Goal: Communication & Community: Answer question/provide support

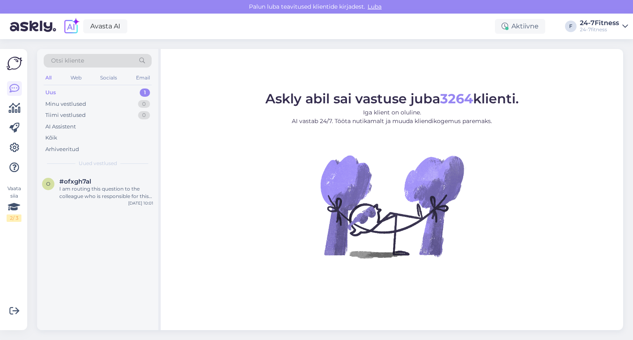
click at [65, 93] on div "Uus 1" at bounding box center [98, 93] width 108 height 12
click at [78, 192] on div "I am routing this question to the colleague who is responsible for this topic. …" at bounding box center [106, 192] width 94 height 15
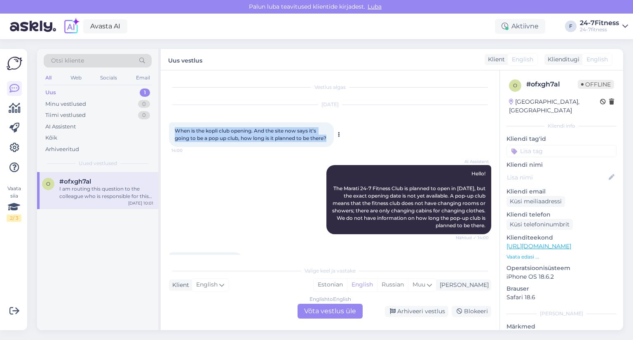
drag, startPoint x: 175, startPoint y: 131, endPoint x: 196, endPoint y: 145, distance: 25.4
click at [196, 145] on div "When is the kopli club opening. And the site now says it’s going to be a pop up…" at bounding box center [251, 134] width 165 height 25
copy span "When is the kopli club opening. And the site now says it’s going to be a pop up…"
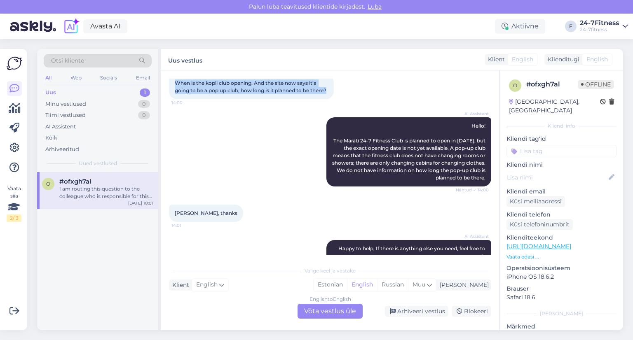
scroll to position [124, 0]
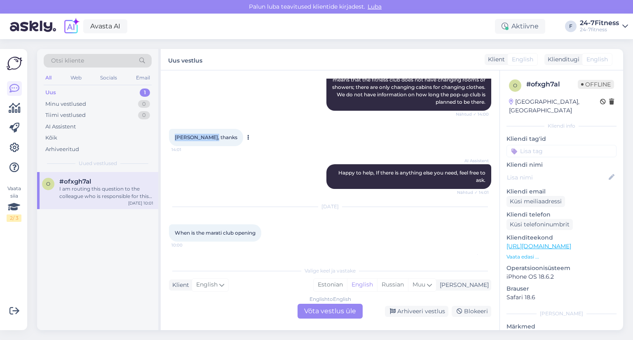
drag, startPoint x: 175, startPoint y: 152, endPoint x: 215, endPoint y: 153, distance: 40.0
click at [215, 146] on div "Gotcha, thanks 14:01" at bounding box center [206, 137] width 74 height 17
copy span "[PERSON_NAME], thanks"
click at [316, 136] on div "Gotcha, thanks 14:01" at bounding box center [330, 137] width 322 height 35
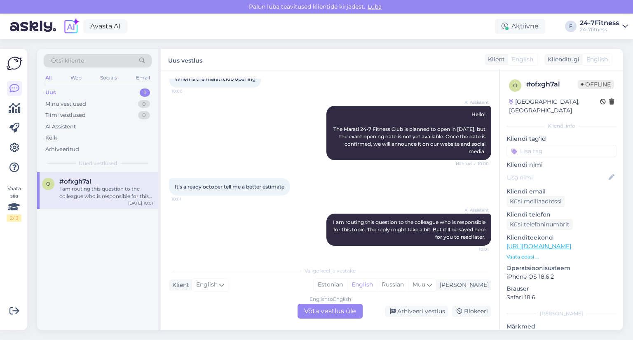
scroll to position [293, 0]
drag, startPoint x: 288, startPoint y: 187, endPoint x: 173, endPoint y: 187, distance: 114.1
click at [173, 187] on div "It’s already october tell me a better estimate 10:01" at bounding box center [229, 186] width 121 height 17
copy span "It’s already october tell me a better estimate"
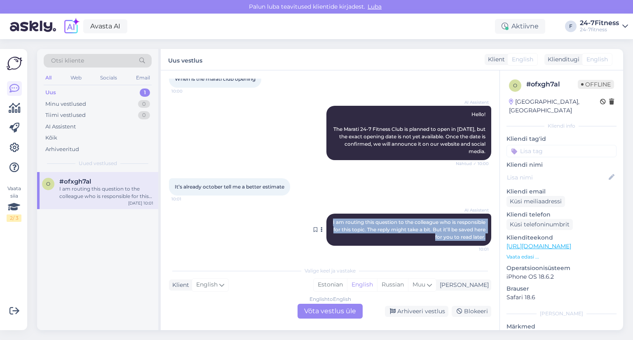
drag, startPoint x: 354, startPoint y: 223, endPoint x: 465, endPoint y: 238, distance: 111.5
click at [478, 238] on span "I am routing this question to the colleague who is responsible for this topic. …" at bounding box center [410, 229] width 154 height 21
copy span "I am routing this question to the colleague who is responsible for this topic. …"
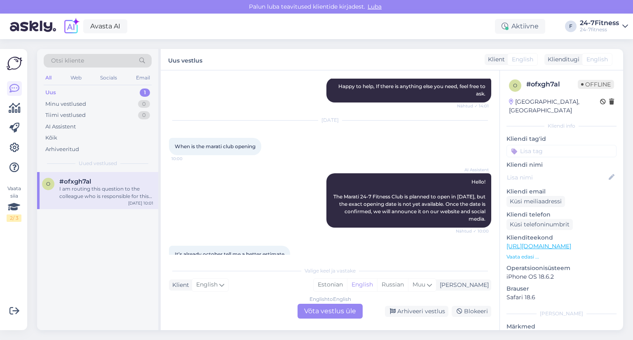
scroll to position [87, 0]
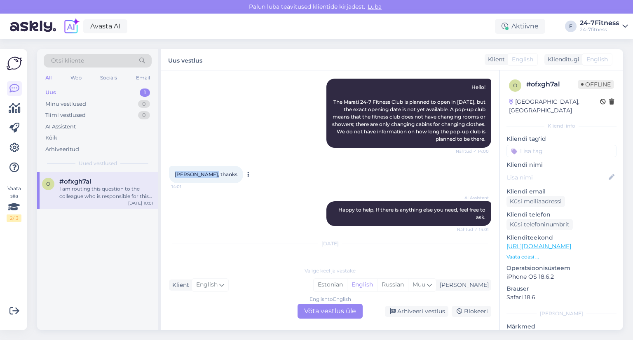
drag, startPoint x: 211, startPoint y: 188, endPoint x: 185, endPoint y: 190, distance: 26.8
click at [171, 183] on div "Gotcha, thanks 14:01" at bounding box center [206, 174] width 74 height 17
copy span "[PERSON_NAME], thanks"
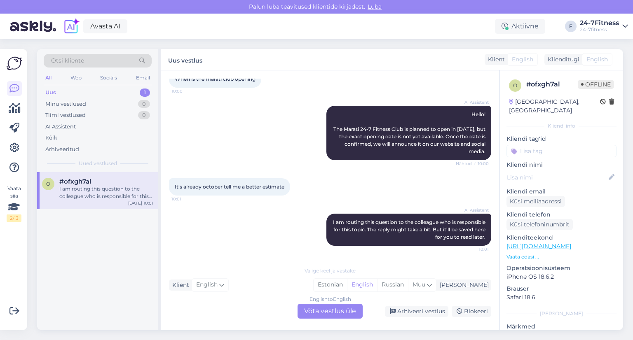
scroll to position [293, 0]
click at [326, 314] on div "English to English Võta vestlus üle" at bounding box center [329, 311] width 65 height 15
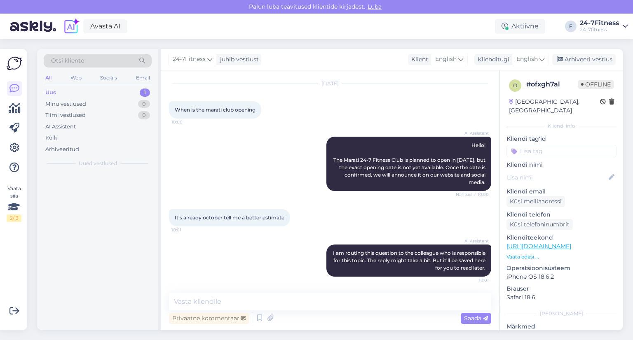
scroll to position [262, 0]
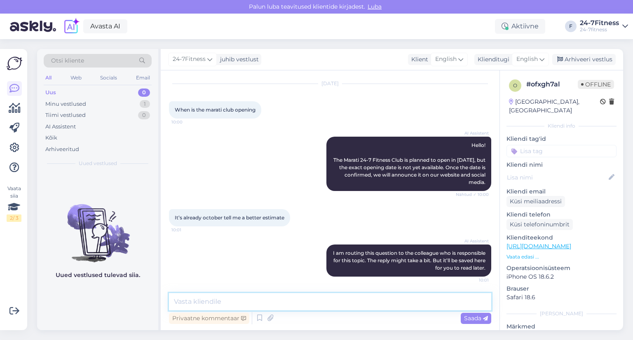
click at [185, 300] on textarea at bounding box center [330, 301] width 322 height 17
paste textarea "Hello!"
paste textarea "The opening of the Marati 24-7 Fitness Sports Club is planned for October this …"
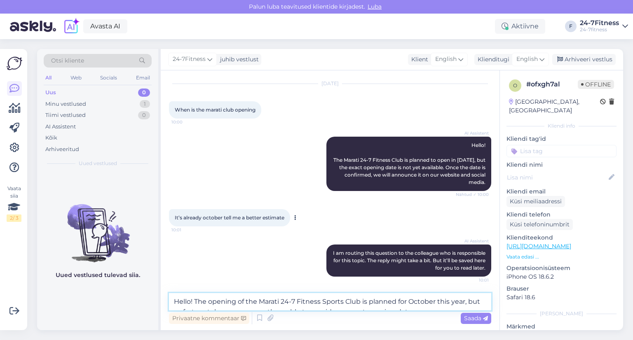
scroll to position [272, 0]
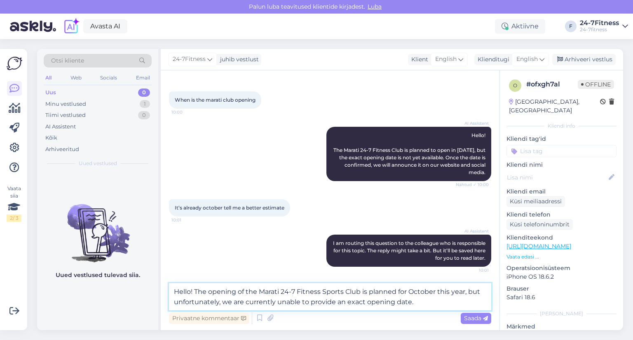
click at [427, 304] on textarea "Hello! The opening of the Marati 24-7 Fitness Sports Club is planned for Octobe…" at bounding box center [330, 296] width 322 height 27
paste textarea "Once the date is confirmed, we will announce it on our website as well as throu…"
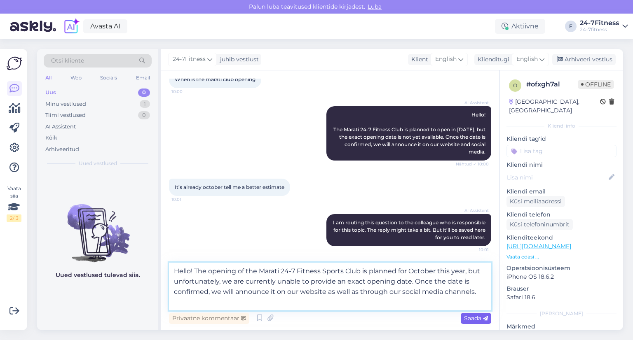
type textarea "Hello! The opening of the Marati 24-7 Fitness Sports Club is planned for Octobe…"
click at [477, 320] on span "Saada" at bounding box center [476, 318] width 24 height 7
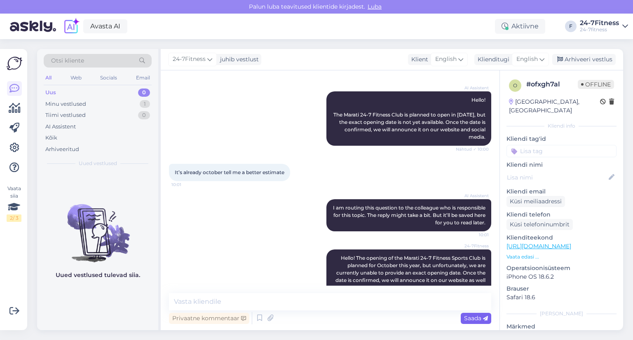
scroll to position [327, 0]
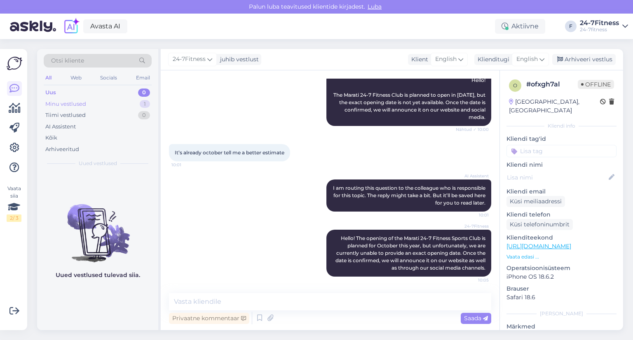
click at [81, 103] on div "Minu vestlused" at bounding box center [65, 104] width 41 height 8
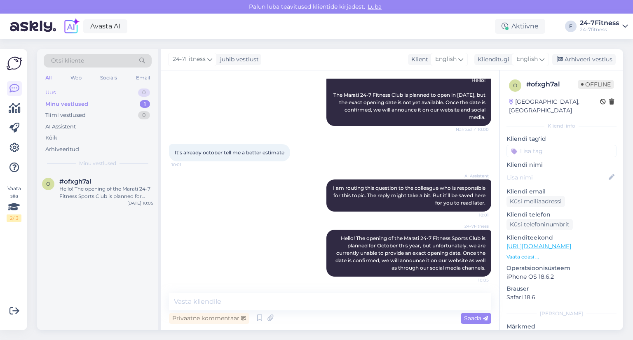
click at [70, 91] on div "Uus 0" at bounding box center [98, 93] width 108 height 12
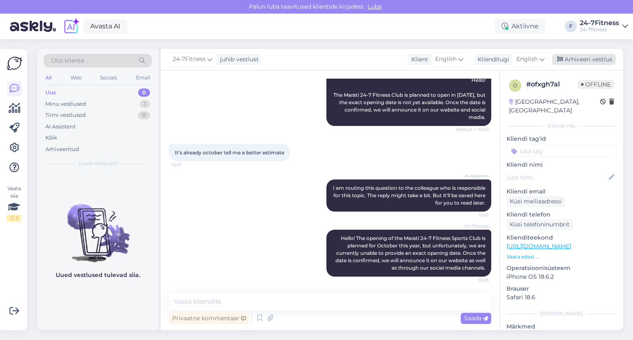
click at [588, 60] on div "Arhiveeri vestlus" at bounding box center [583, 59] width 63 height 11
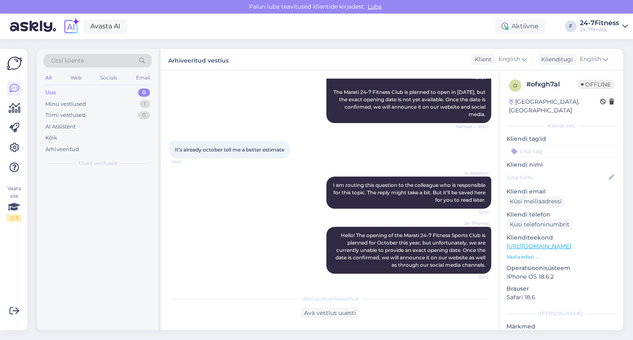
scroll to position [330, 0]
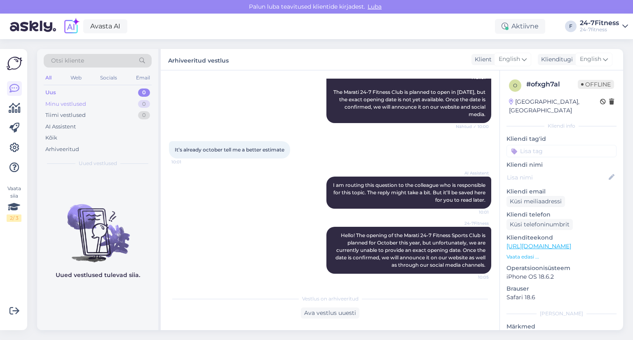
click at [68, 104] on div "Minu vestlused" at bounding box center [65, 104] width 41 height 8
click at [69, 116] on div "Tiimi vestlused" at bounding box center [65, 115] width 40 height 8
click at [59, 93] on div "Uus 0" at bounding box center [98, 93] width 108 height 12
click at [76, 76] on div "Web" at bounding box center [76, 78] width 14 height 11
click at [48, 77] on div "All" at bounding box center [48, 78] width 9 height 11
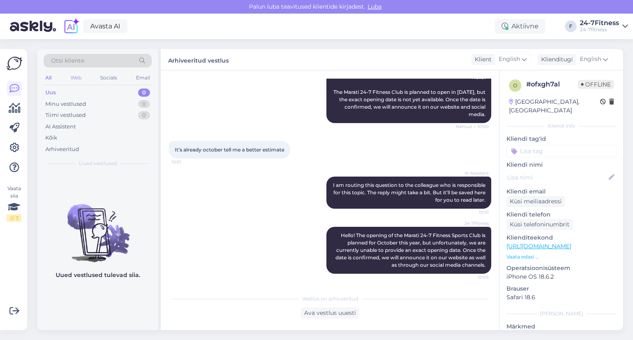
click at [82, 78] on div "Web" at bounding box center [76, 78] width 14 height 11
click at [79, 78] on div "Web" at bounding box center [75, 78] width 15 height 11
drag, startPoint x: 84, startPoint y: 102, endPoint x: 82, endPoint y: 112, distance: 10.5
click at [84, 103] on div "Minu vestlused" at bounding box center [65, 104] width 41 height 8
click at [82, 113] on div "Tiimi vestlused" at bounding box center [65, 115] width 40 height 8
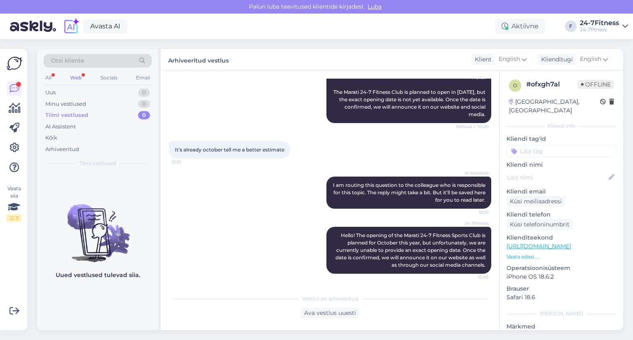
click at [76, 78] on div "Web" at bounding box center [75, 78] width 15 height 11
click at [67, 93] on div "Uus 1" at bounding box center [98, 93] width 108 height 12
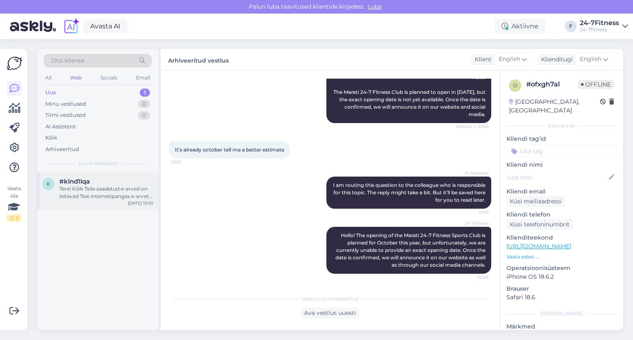
click at [81, 196] on div "Tere! Kõik Teile saadetud e-arved on leitavad Teie internetipangas e-arvete sek…" at bounding box center [106, 192] width 94 height 15
